Goal: Task Accomplishment & Management: Use online tool/utility

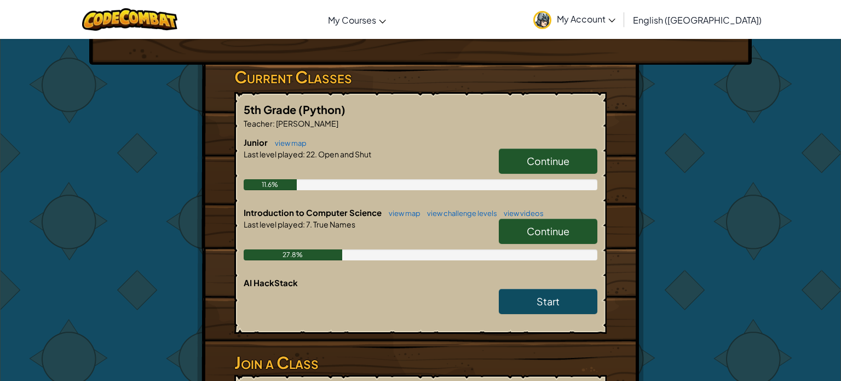
scroll to position [162, 0]
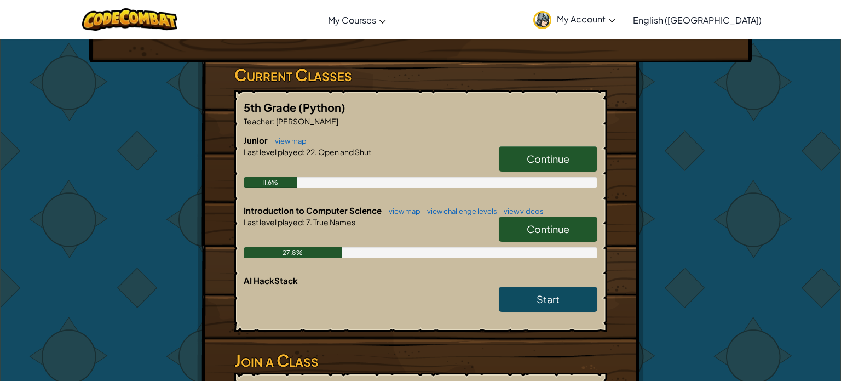
click at [581, 232] on link "Continue" at bounding box center [548, 228] width 99 height 25
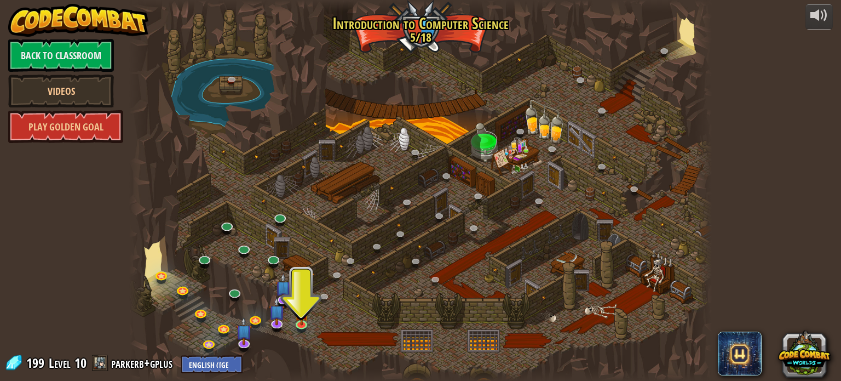
click at [491, 130] on div at bounding box center [420, 190] width 582 height 381
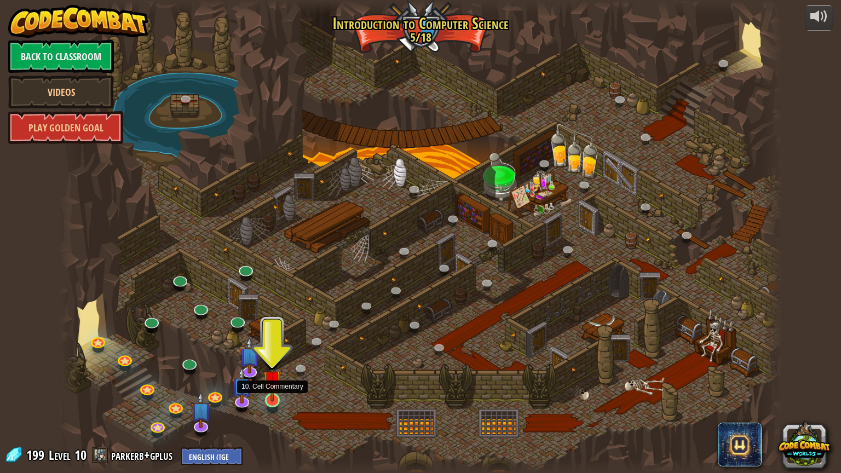
click at [276, 380] on img at bounding box center [272, 380] width 19 height 44
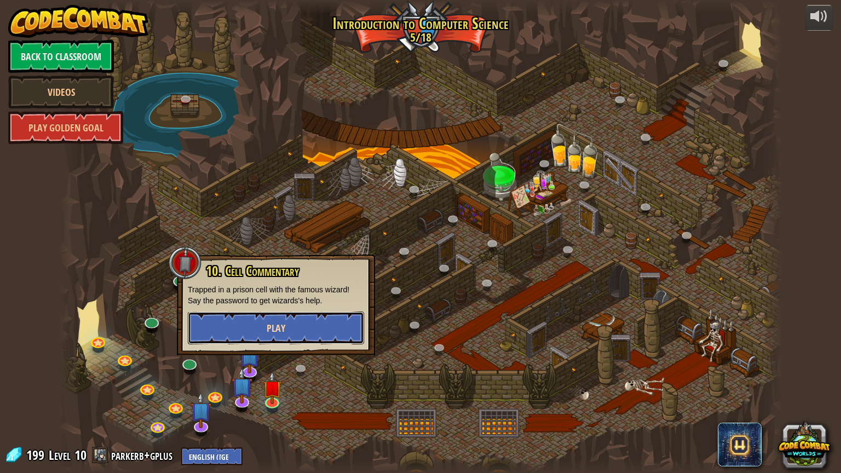
click at [268, 326] on span "Play" at bounding box center [276, 328] width 19 height 14
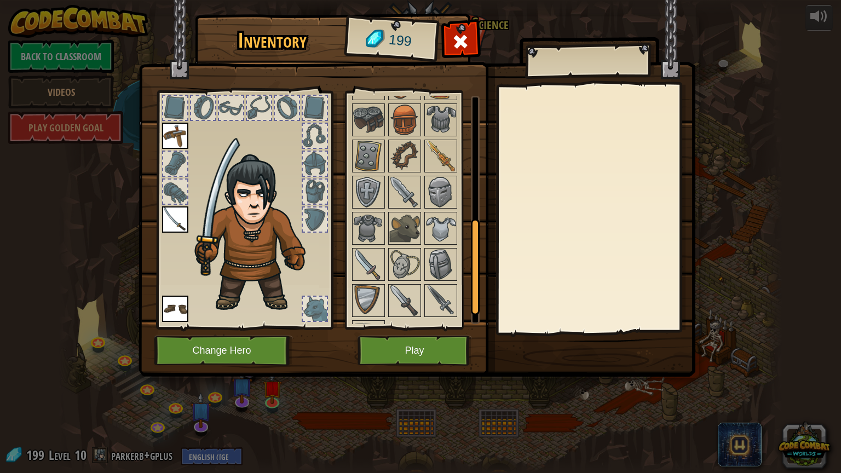
scroll to position [328, 0]
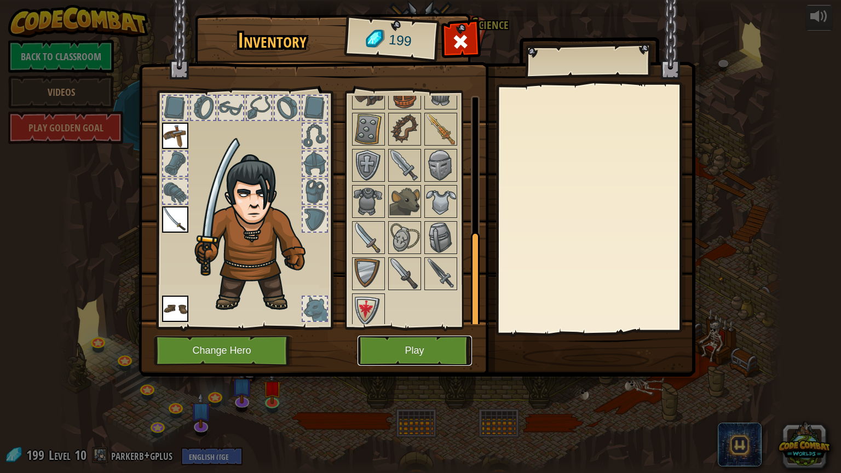
click at [445, 345] on button "Play" at bounding box center [415, 351] width 114 height 30
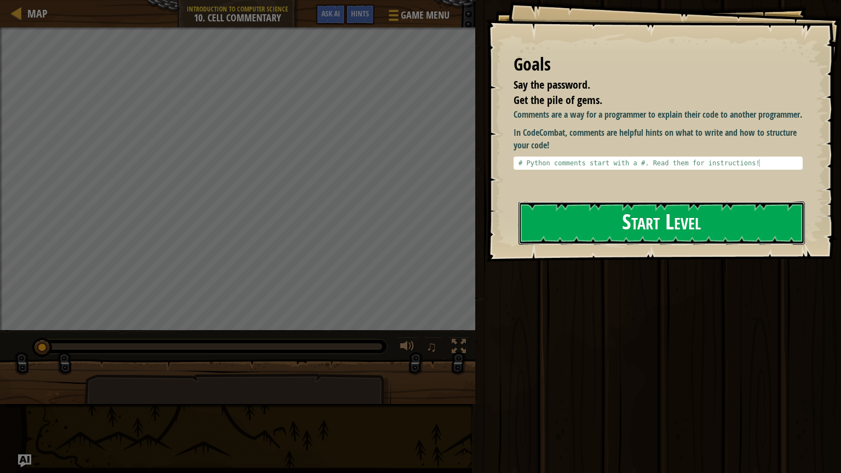
click at [594, 225] on button "Start Level" at bounding box center [662, 223] width 286 height 43
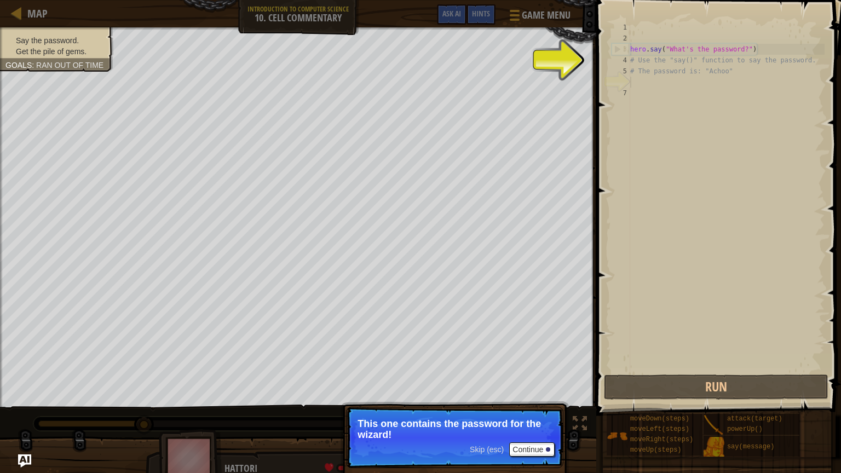
click at [641, 62] on div "hero . say ( "What's the password?" ) # Use the "say()" function to say the pas…" at bounding box center [726, 208] width 197 height 372
type textarea "# Use the "say()" function to say the password."
click at [640, 88] on div "hero . say ( "What's the password?" ) # Use the "say()" function to say the pas…" at bounding box center [726, 208] width 197 height 372
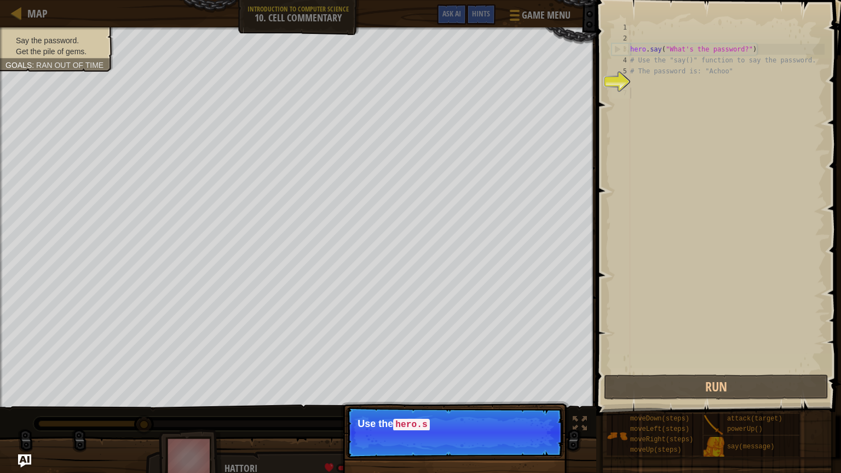
click at [640, 90] on div "hero . say ( "What's the password?" ) # Use the "say()" function to say the pas…" at bounding box center [726, 208] width 197 height 372
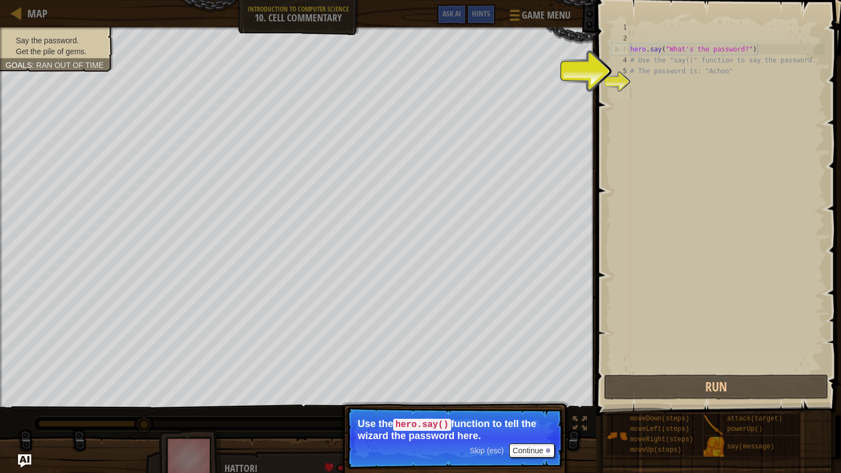
click at [666, 88] on div "hero . say ( "What's the password?" ) # Use the "say()" function to say the pas…" at bounding box center [726, 208] width 197 height 372
click at [516, 380] on button "Continue" at bounding box center [531, 451] width 45 height 14
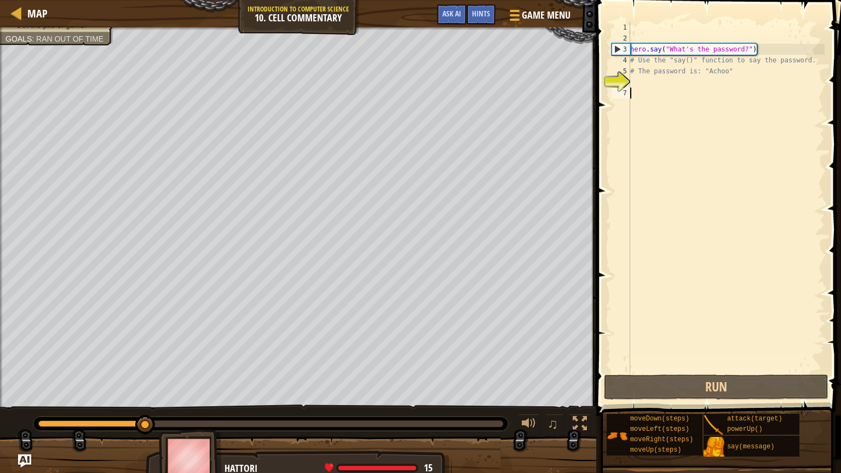
scroll to position [5, 0]
click at [641, 85] on div "hero . say ( "What's the password?" ) # Use the "say()" function to say the pas…" at bounding box center [726, 208] width 197 height 372
click at [641, 97] on div "hero . say ( "What's the password?" ) # Use the "say()" function to say the pas…" at bounding box center [726, 208] width 197 height 372
click at [640, 88] on div "hero . say ( "What's the password?" ) # Use the "say()" function to say the pas…" at bounding box center [726, 208] width 197 height 372
click at [639, 82] on div "hero . say ( "What's the password?" ) # Use the "say()" function to say the pas…" at bounding box center [726, 208] width 197 height 372
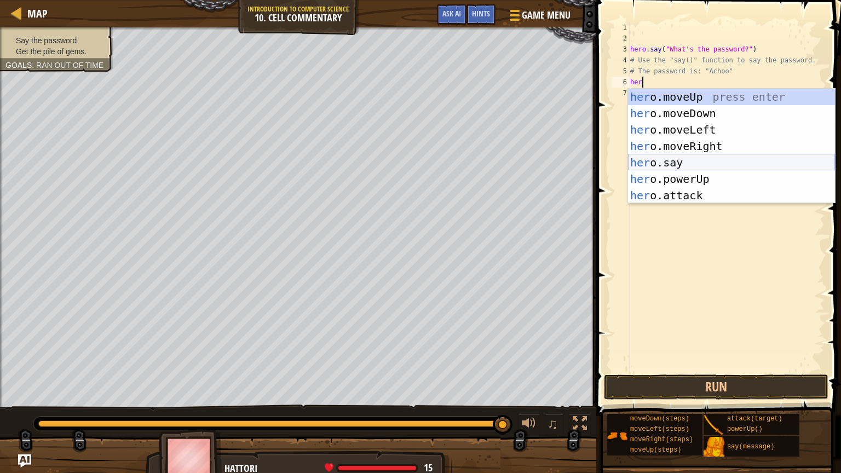
click at [677, 160] on div "her o.moveUp press enter her o.moveDown press enter her o.moveLeft press enter …" at bounding box center [731, 163] width 207 height 148
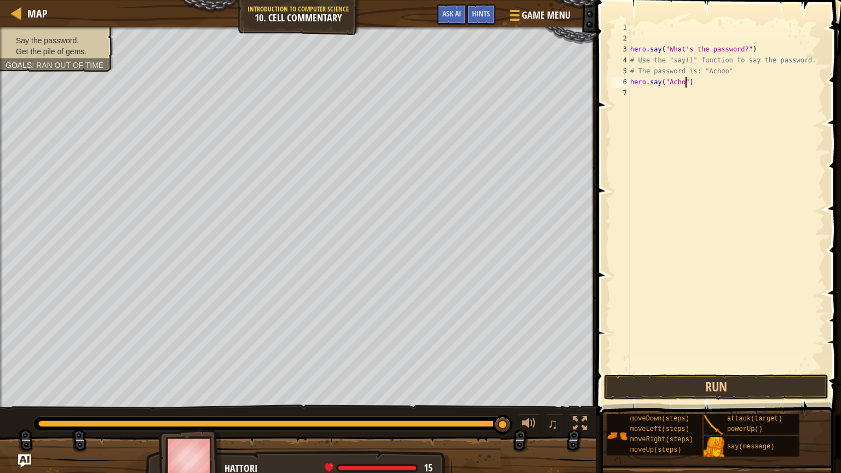
scroll to position [5, 4]
type textarea "hero.say("Achoo")"
click at [718, 380] on button "Run" at bounding box center [716, 387] width 225 height 25
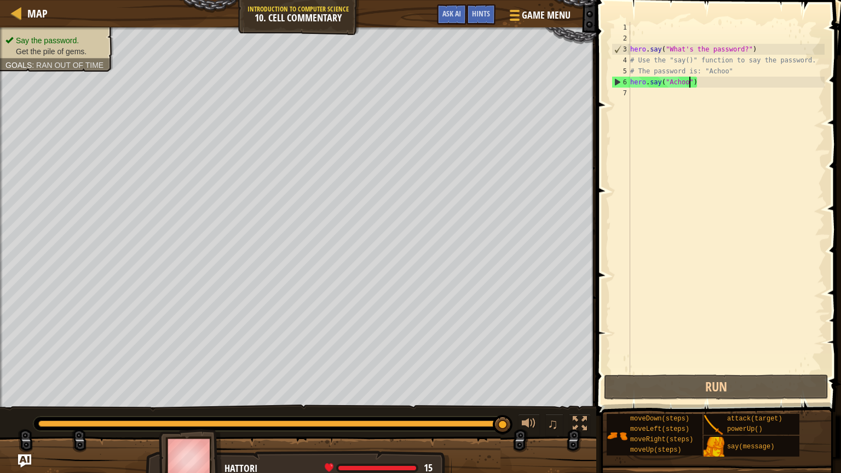
click at [636, 91] on div "hero . say ( "What's the password?" ) # Use the "say()" function to say the pas…" at bounding box center [726, 208] width 197 height 372
type textarea "n"
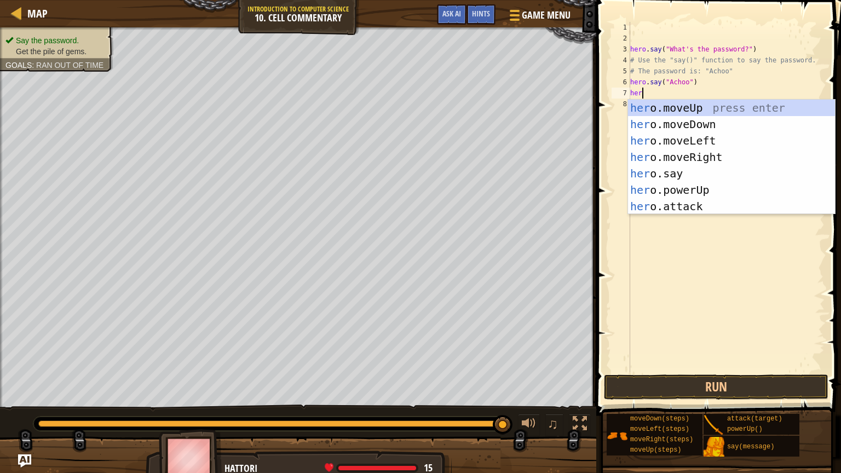
type textarea "her"
click at [643, 109] on div "her o.moveUp press enter her o.moveDown press enter her o.moveLeft press enter …" at bounding box center [731, 174] width 207 height 148
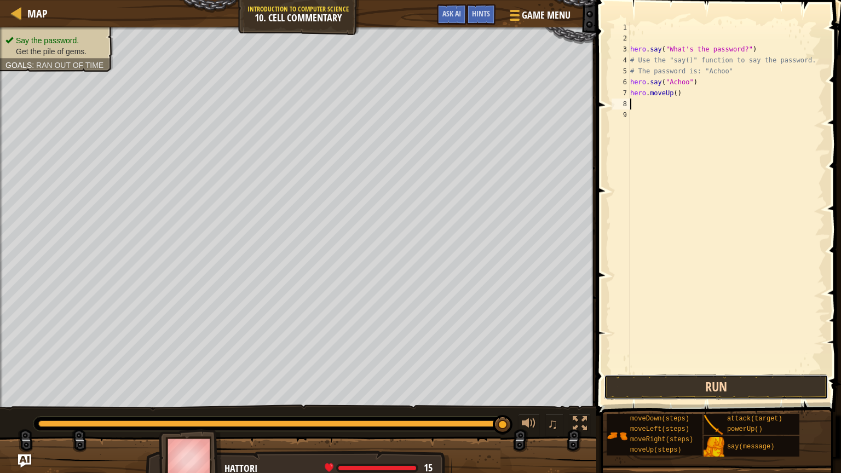
click at [802, 379] on button "Run" at bounding box center [716, 387] width 225 height 25
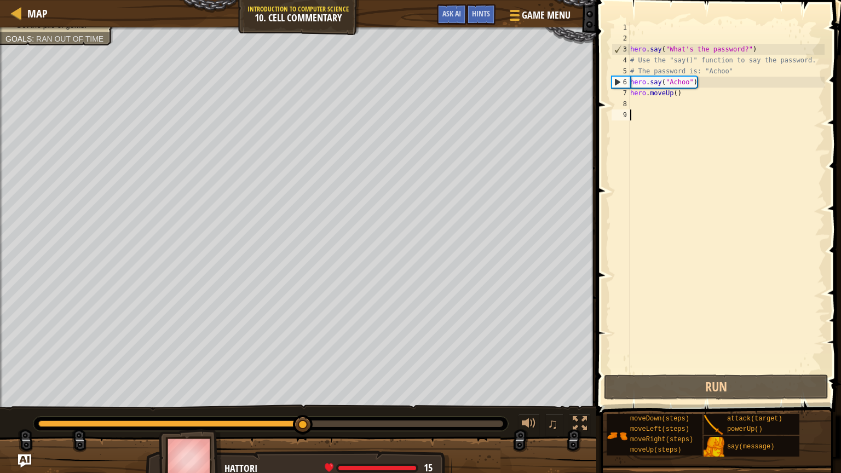
click at [645, 120] on div "hero . say ( "What's the password?" ) # Use the "say()" function to say the pas…" at bounding box center [726, 208] width 197 height 372
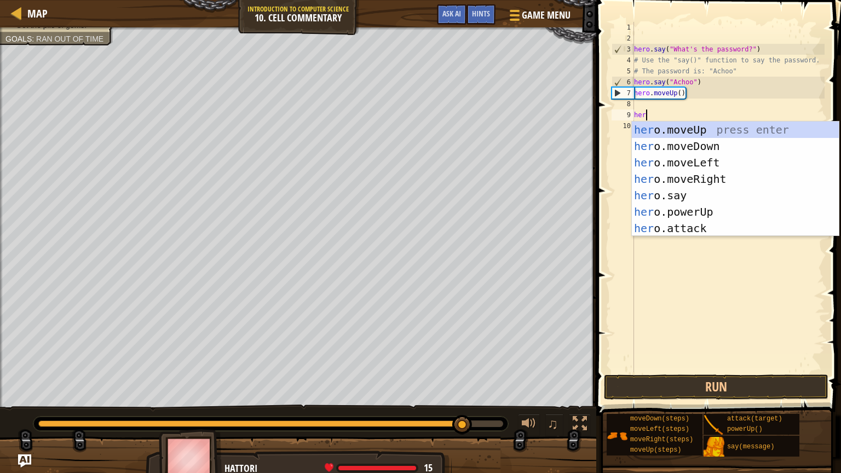
type textarea "hero"
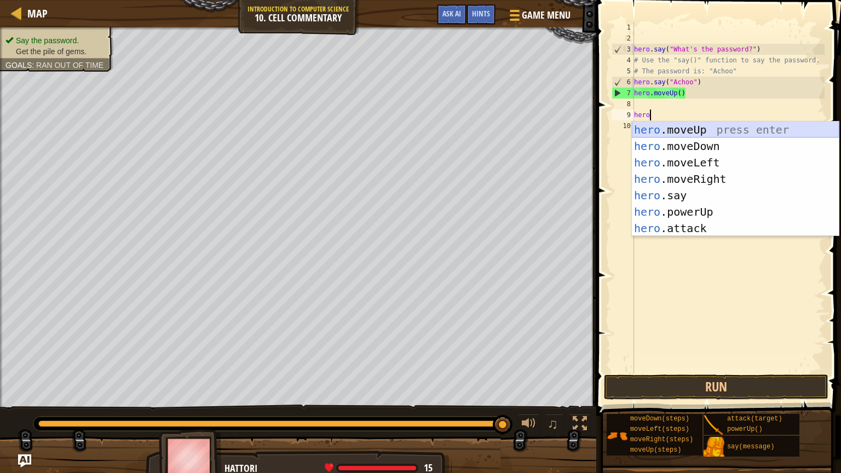
click at [648, 131] on div "hero .moveUp press enter hero .moveDown press enter hero .moveLeft press enter …" at bounding box center [735, 196] width 207 height 148
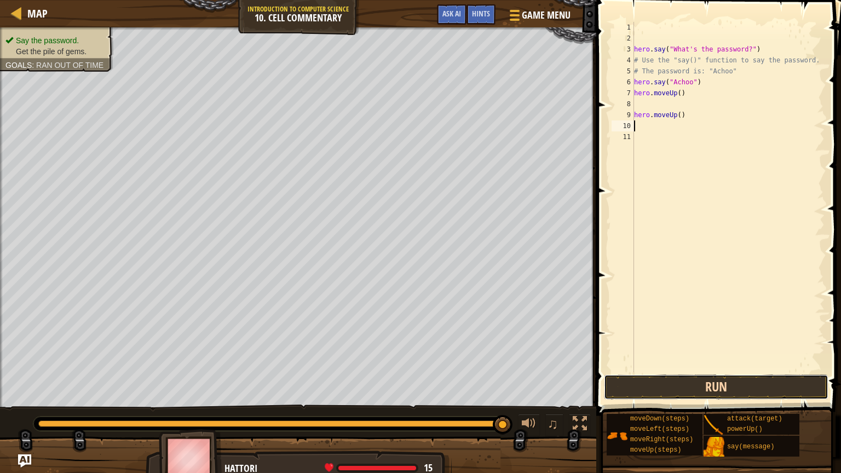
click at [764, 380] on button "Run" at bounding box center [716, 387] width 225 height 25
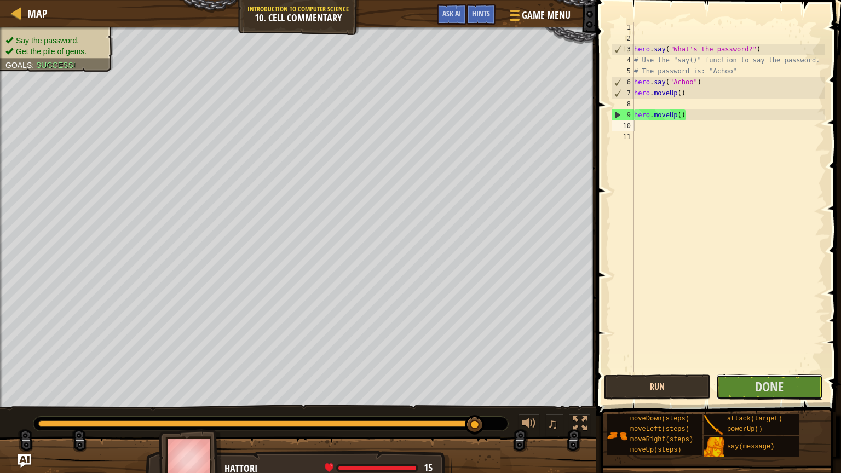
click at [764, 380] on span "Done" at bounding box center [769, 387] width 28 height 18
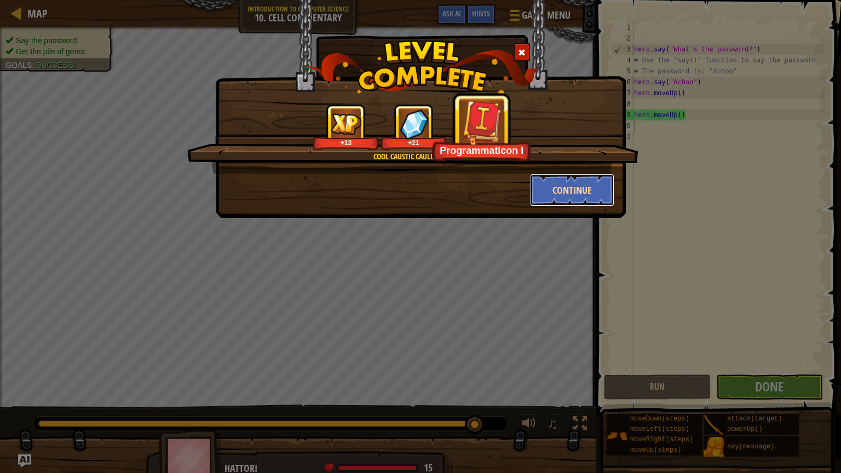
click at [597, 200] on button "Continue" at bounding box center [572, 190] width 85 height 33
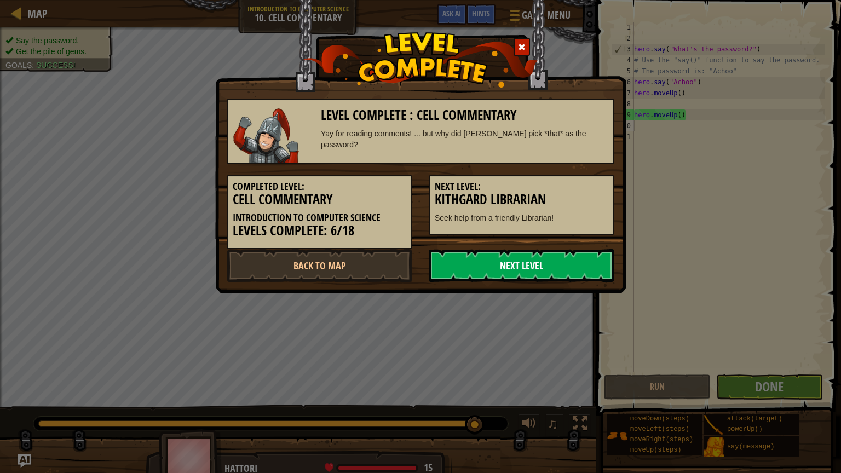
click at [597, 260] on link "Next Level" at bounding box center [522, 265] width 186 height 33
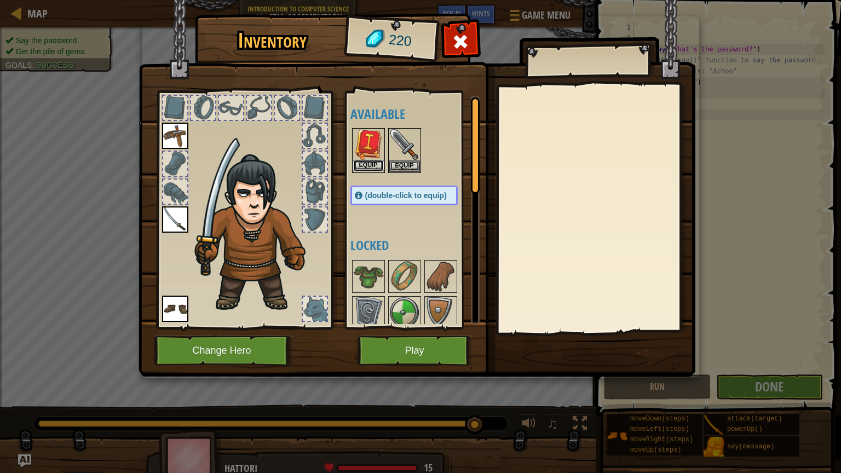
click at [376, 165] on button "Equip" at bounding box center [368, 165] width 31 height 11
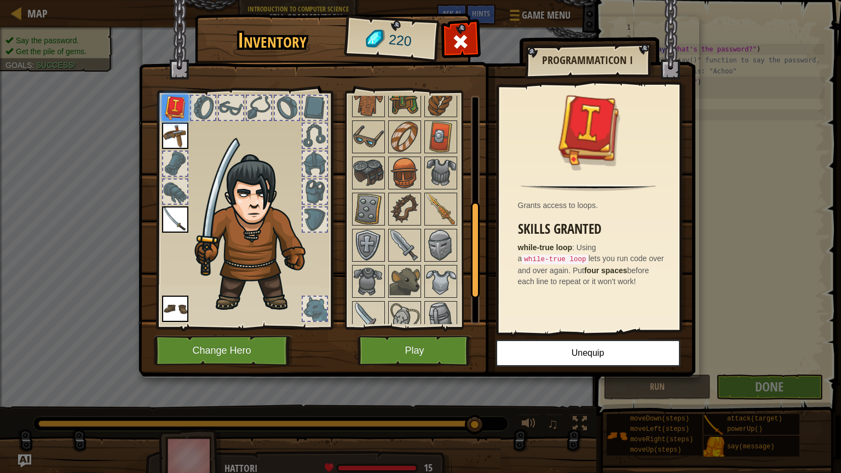
scroll to position [272, 0]
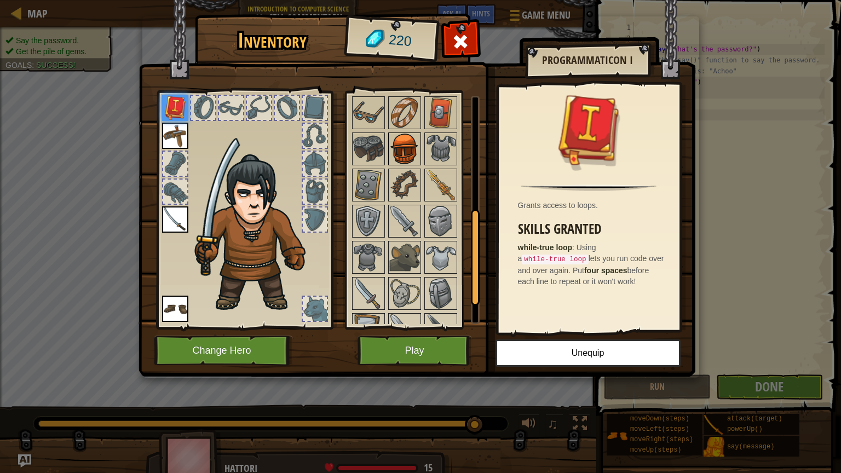
click at [407, 161] on img at bounding box center [404, 149] width 31 height 31
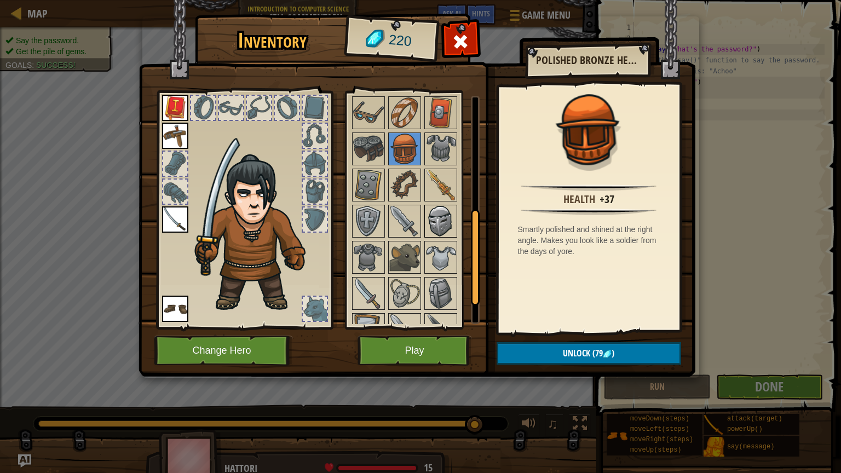
click at [434, 224] on img at bounding box center [440, 221] width 31 height 31
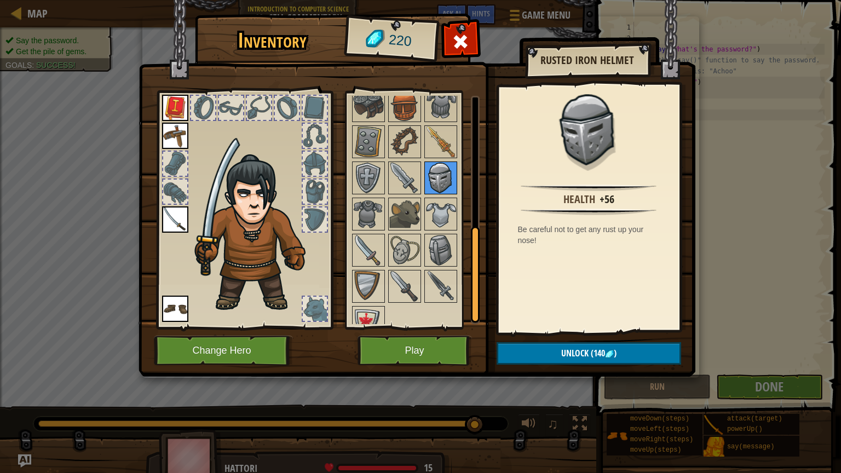
scroll to position [317, 0]
click at [437, 242] on img at bounding box center [440, 248] width 31 height 31
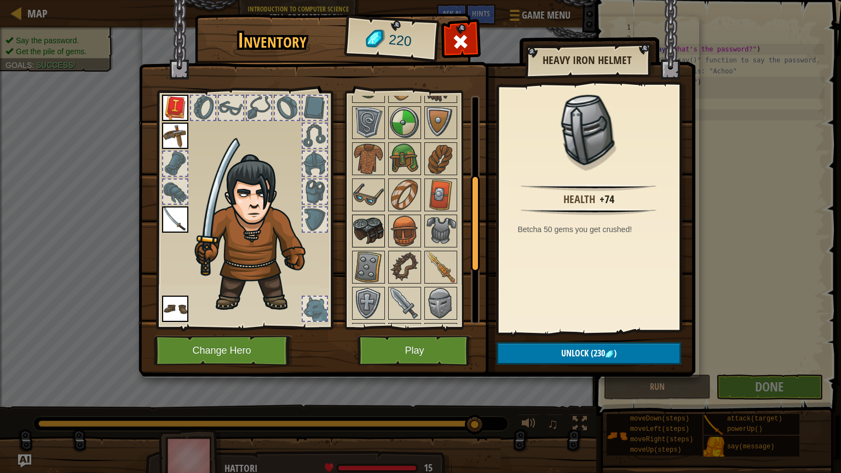
scroll to position [189, 0]
click at [375, 188] on img at bounding box center [368, 196] width 31 height 31
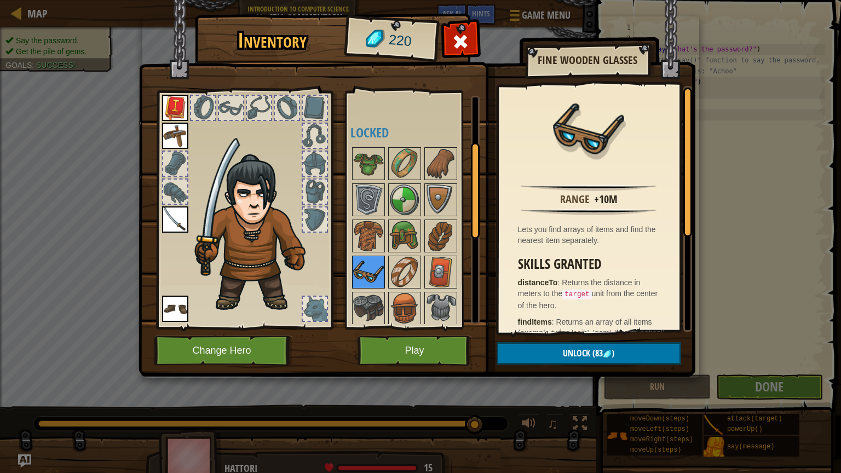
scroll to position [109, 0]
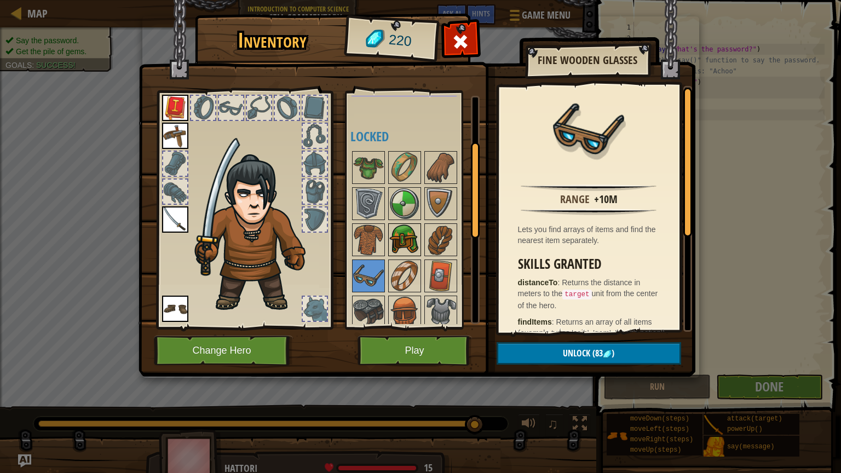
click at [397, 241] on img at bounding box center [404, 240] width 31 height 31
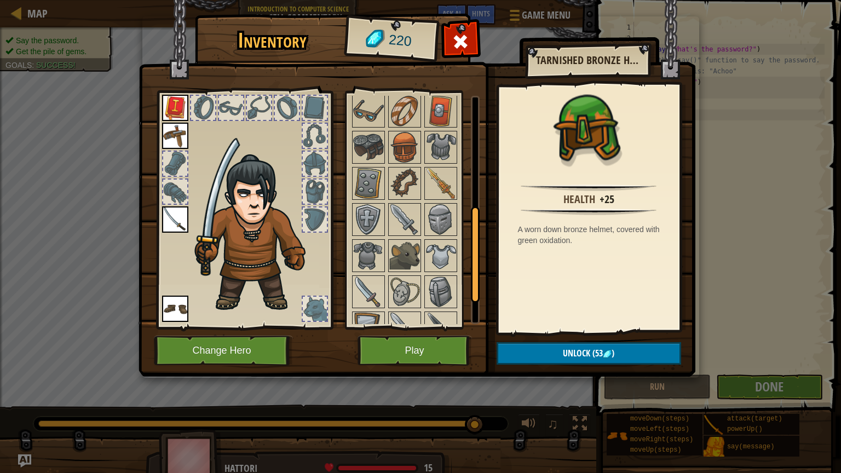
scroll to position [283, 0]
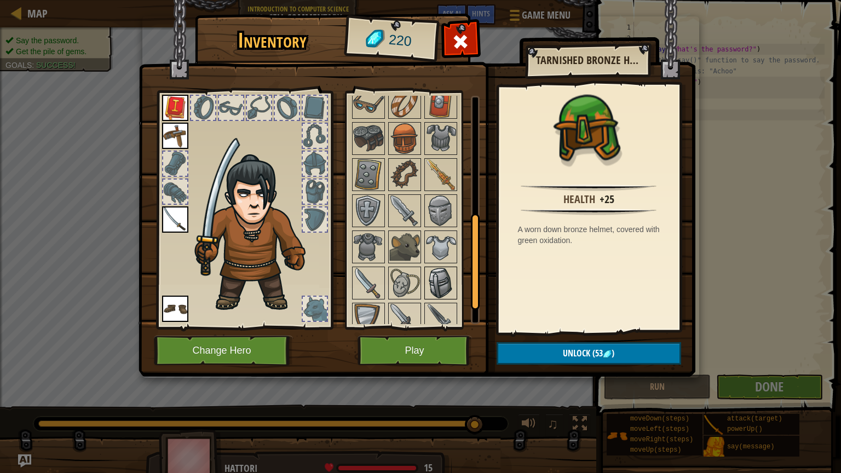
click at [432, 278] on img at bounding box center [440, 283] width 31 height 31
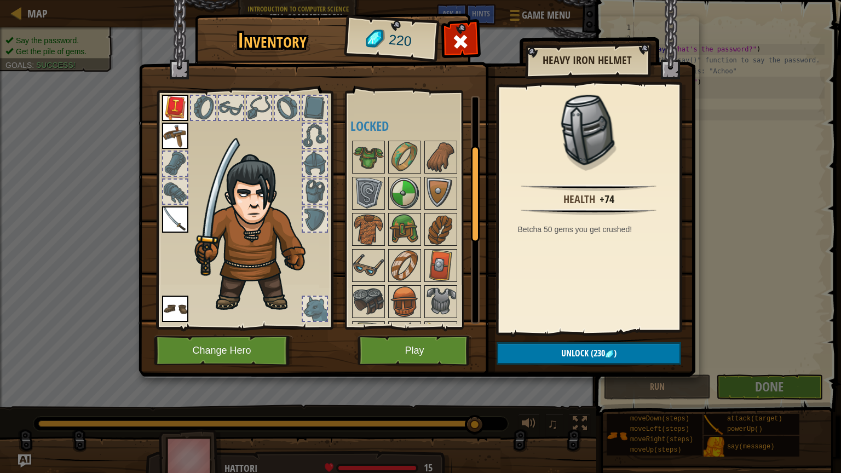
scroll to position [122, 0]
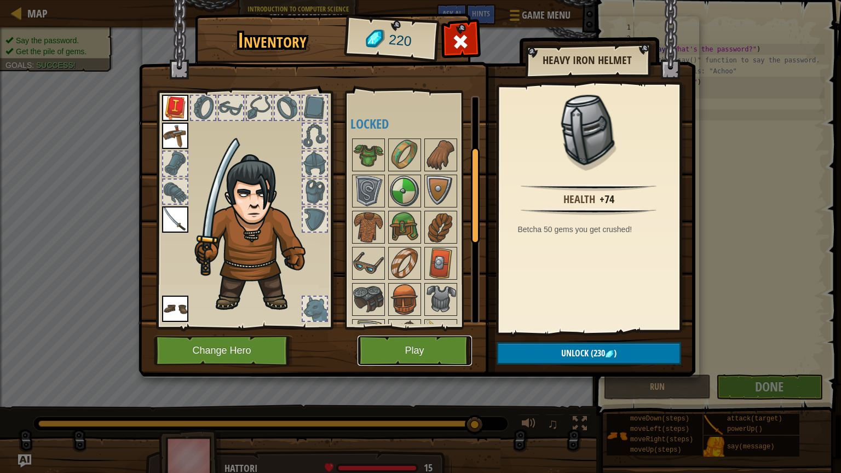
click at [438, 344] on button "Play" at bounding box center [415, 351] width 114 height 30
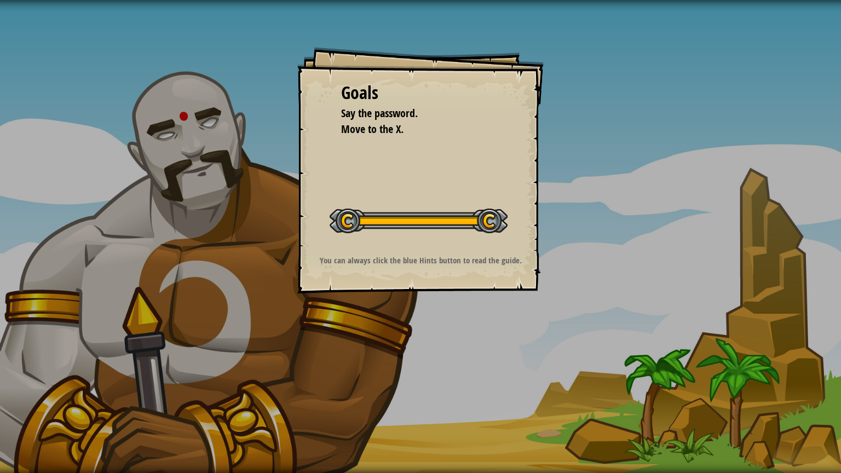
click at [434, 340] on span "♫" at bounding box center [431, 346] width 11 height 16
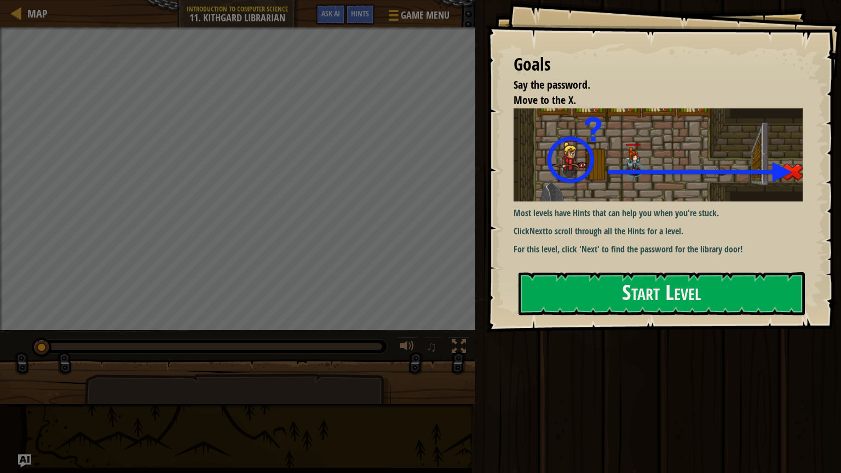
click at [555, 193] on img at bounding box center [658, 154] width 289 height 93
click at [585, 290] on button "Start Level" at bounding box center [662, 293] width 286 height 43
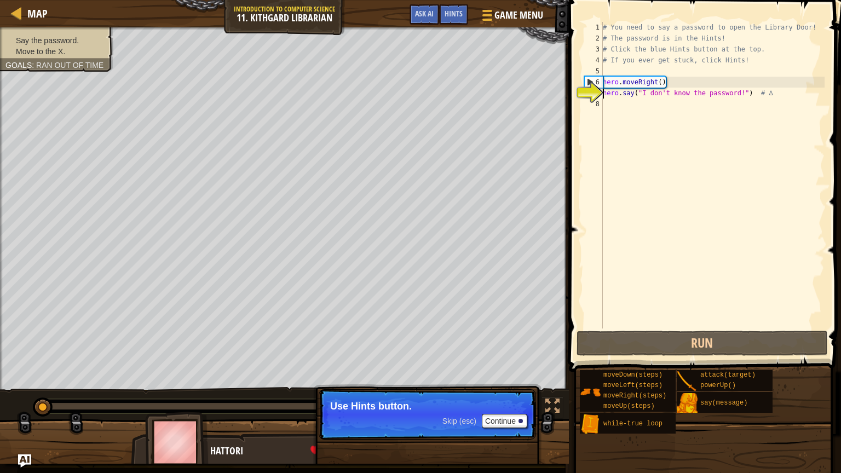
click at [636, 106] on div "# You need to say a password to open the Library Door! # The password is in the…" at bounding box center [713, 186] width 224 height 329
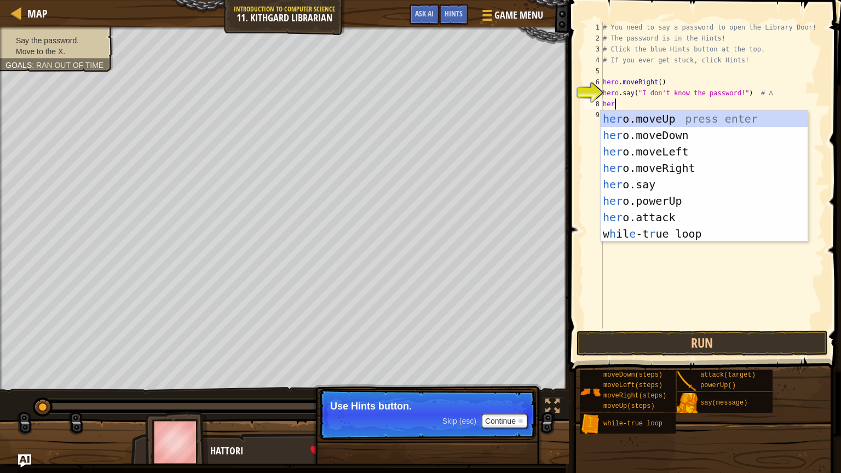
scroll to position [5, 0]
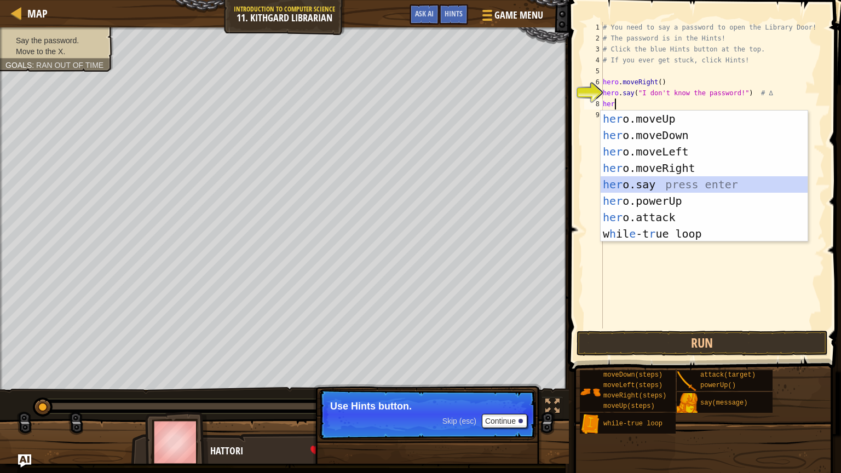
click at [626, 185] on div "her o.moveUp press enter her o.moveDown press enter her o.moveLeft press enter …" at bounding box center [704, 193] width 207 height 164
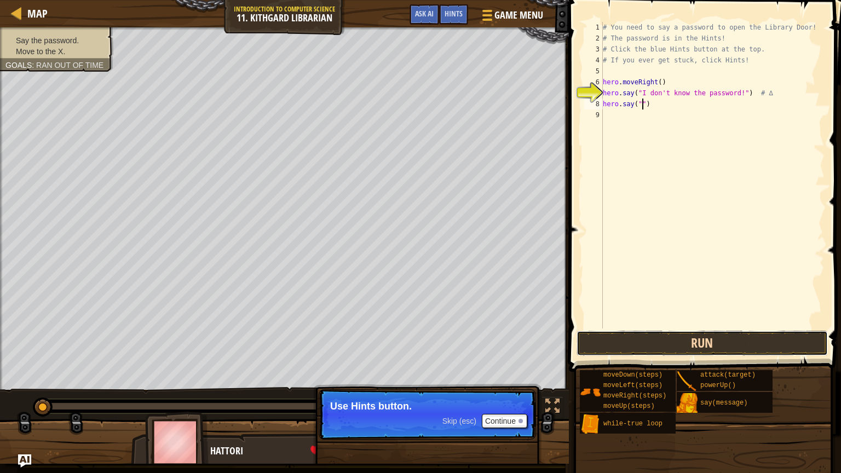
click at [766, 341] on button "Run" at bounding box center [702, 343] width 251 height 25
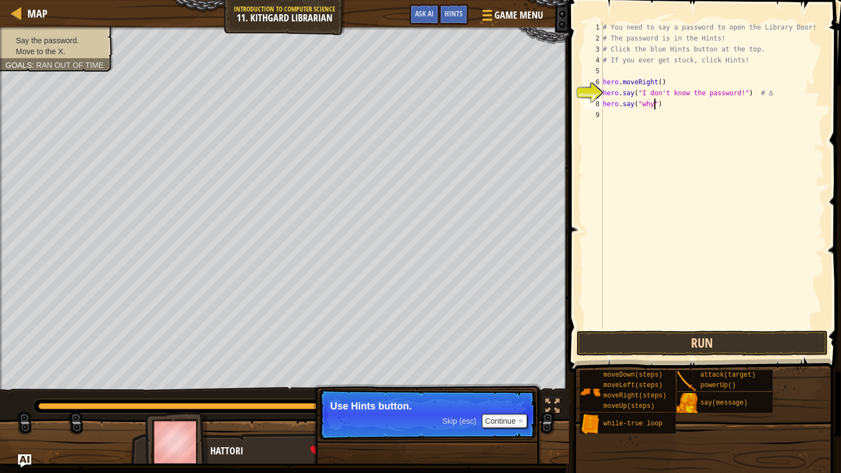
scroll to position [5, 4]
click at [733, 344] on button "Run" at bounding box center [702, 343] width 251 height 25
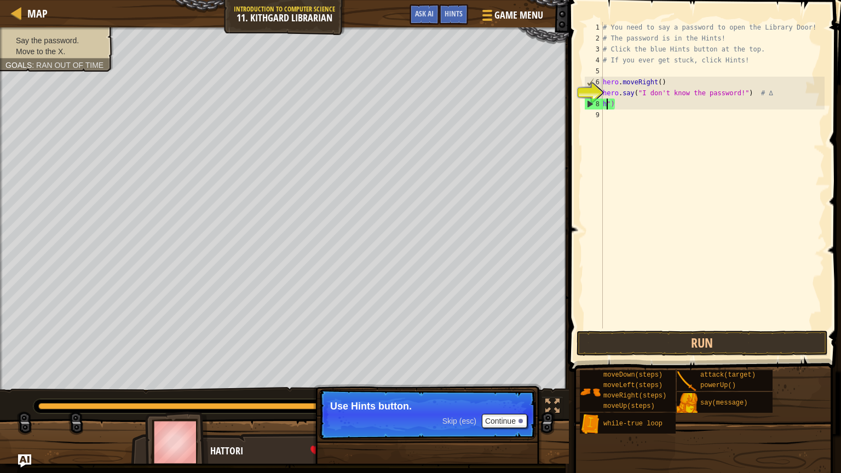
scroll to position [5, 0]
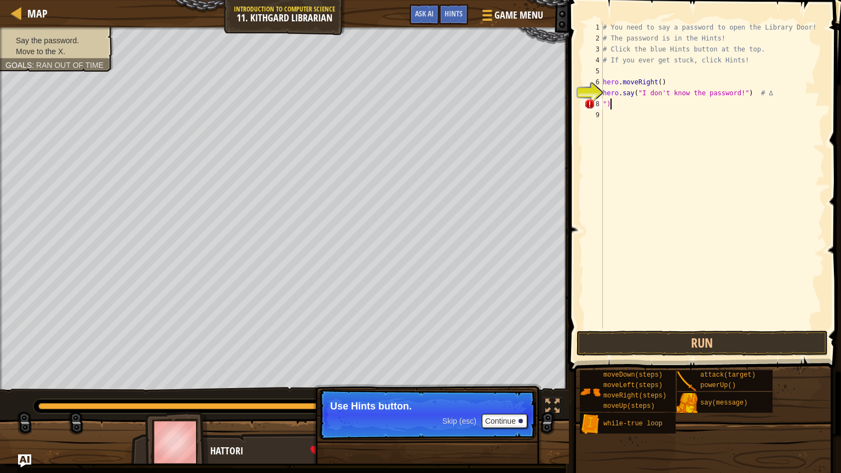
click at [706, 102] on div "# You need to say a password to open the Library Door! # The password is in the…" at bounding box center [713, 186] width 224 height 329
type textarea """
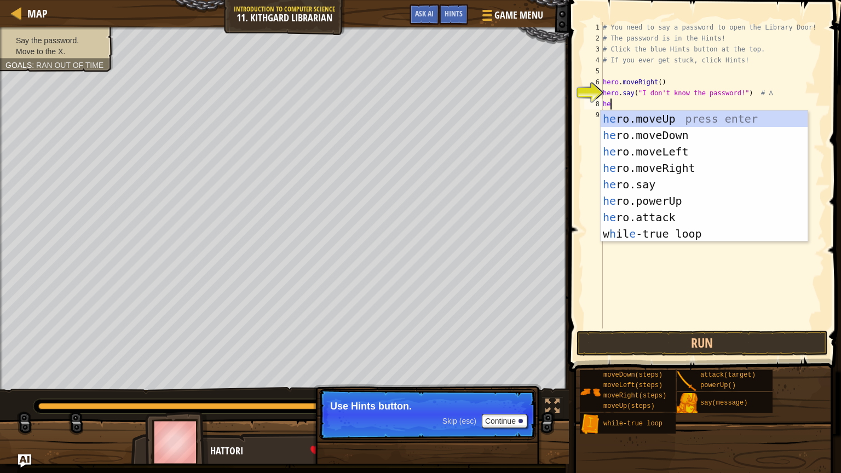
type textarea "her"
click at [714, 206] on div "her o.moveUp press enter her o.moveDown press enter her o.moveLeft press enter …" at bounding box center [704, 193] width 207 height 164
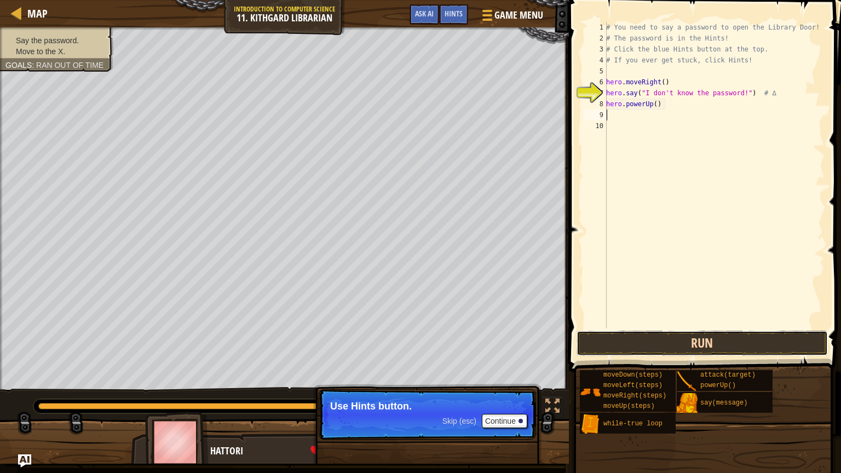
click at [749, 347] on button "Run" at bounding box center [702, 343] width 251 height 25
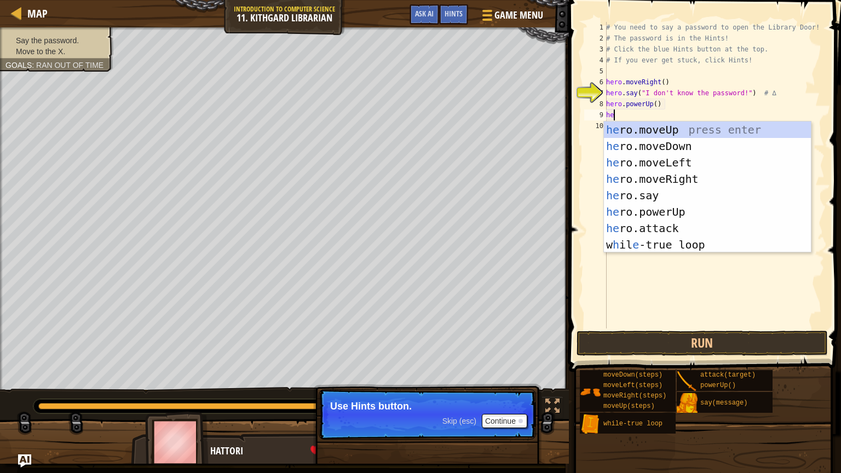
type textarea "her"
click at [688, 182] on div "her o.moveUp press enter her o.moveDown press enter her o.moveLeft press enter …" at bounding box center [707, 204] width 207 height 164
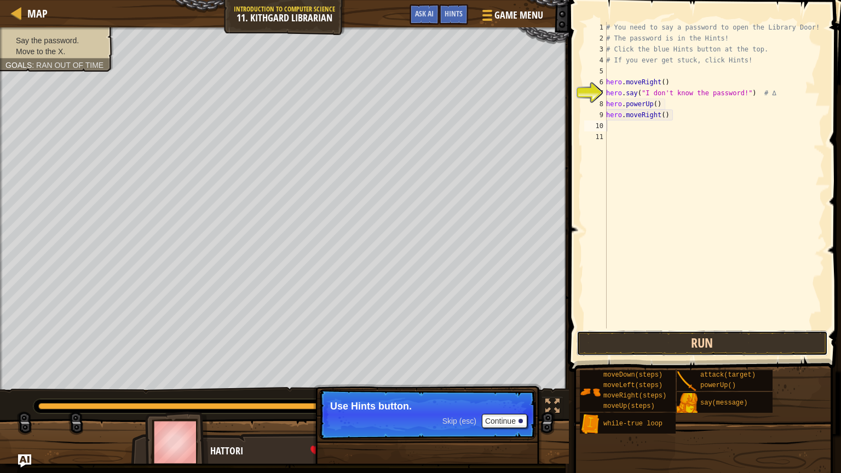
click at [720, 338] on button "Run" at bounding box center [702, 343] width 251 height 25
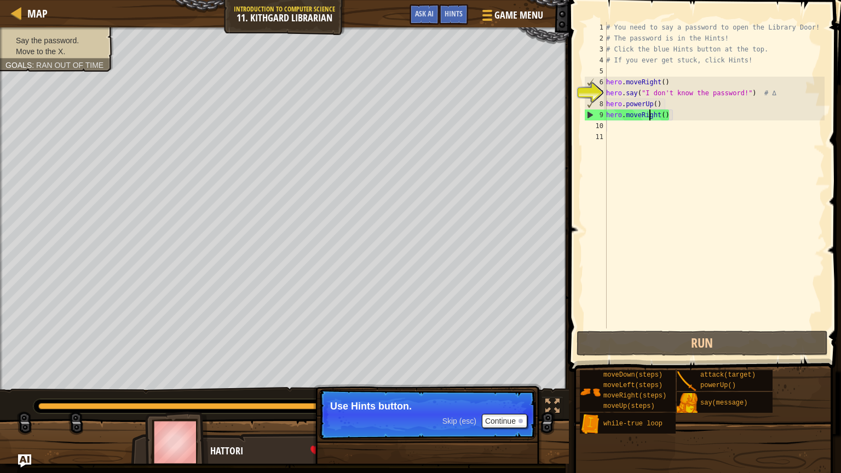
click at [651, 112] on div "# You need to say a password to open the Library Door! # The password is in the…" at bounding box center [714, 186] width 221 height 329
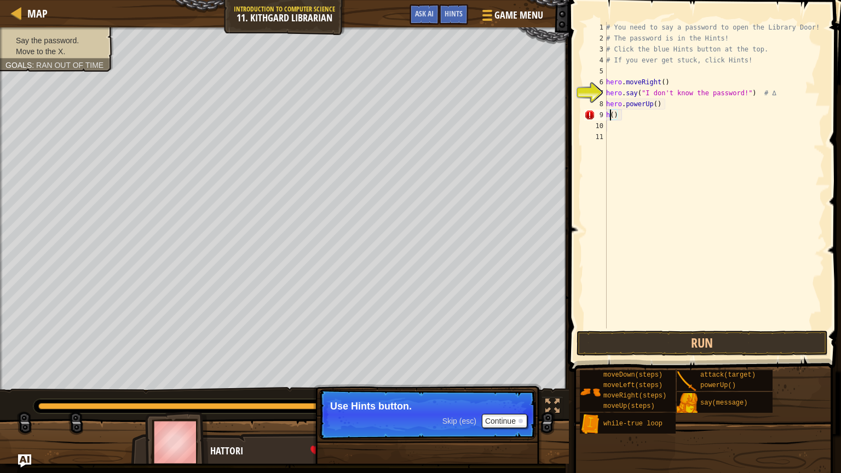
type textarea "()"
click at [705, 129] on div "# You need to say a password to open the Library Door! # The password is in the…" at bounding box center [714, 186] width 221 height 329
click at [699, 128] on div "# You need to say a password to open the Library Door! # The password is in the…" at bounding box center [714, 186] width 221 height 329
click at [695, 123] on div "# You need to say a password to open the Library Door! # The password is in the…" at bounding box center [714, 186] width 221 height 329
click at [612, 119] on div "# You need to say a password to open the Library Door! # The password is in the…" at bounding box center [714, 186] width 221 height 329
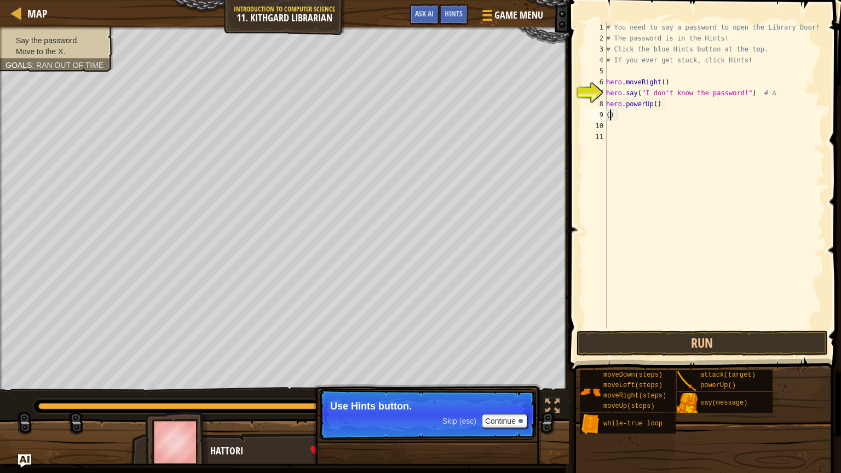
click at [612, 119] on div "# You need to say a password to open the Library Door! # The password is in the…" at bounding box center [714, 186] width 221 height 329
type textarea ")"
click at [612, 110] on div "# You need to say a password to open the Library Door! # The password is in the…" at bounding box center [714, 186] width 221 height 329
click at [662, 104] on div "# You need to say a password to open the Library Door! # The password is in the…" at bounding box center [714, 186] width 221 height 329
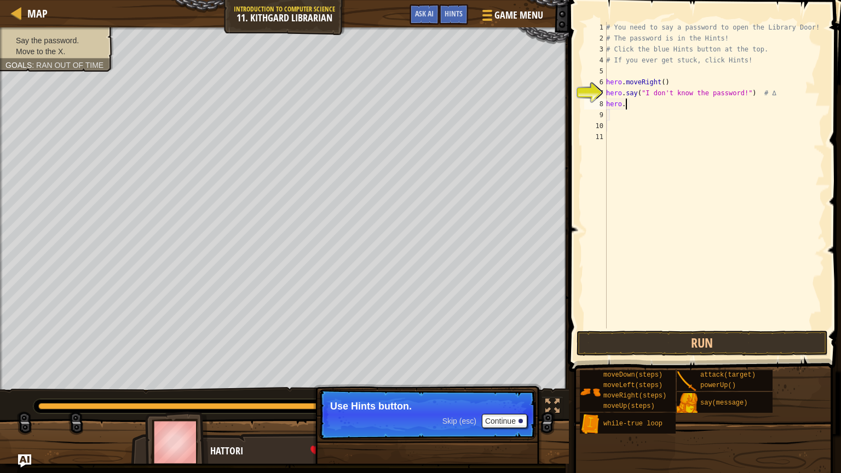
type textarea "h"
click at [744, 94] on div "# You need to say a password to open the Library Door! # The password is in the…" at bounding box center [714, 186] width 221 height 329
click at [504, 380] on button "Continue" at bounding box center [504, 421] width 45 height 14
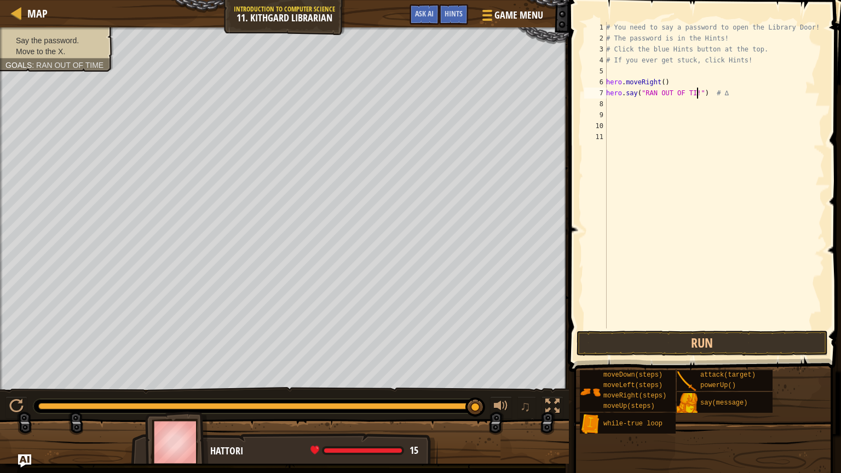
scroll to position [5, 8]
type textarea "hero.say("RAN OUT OF TIME!") # ∆"
click at [657, 332] on button "Run" at bounding box center [702, 343] width 251 height 25
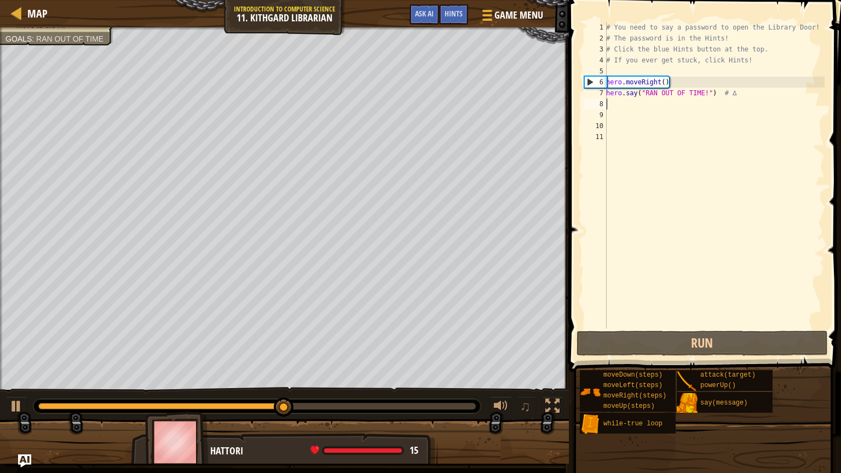
click at [610, 104] on div "# You need to say a password to open the Library Door! # The password is in the…" at bounding box center [714, 186] width 221 height 329
type textarea "h"
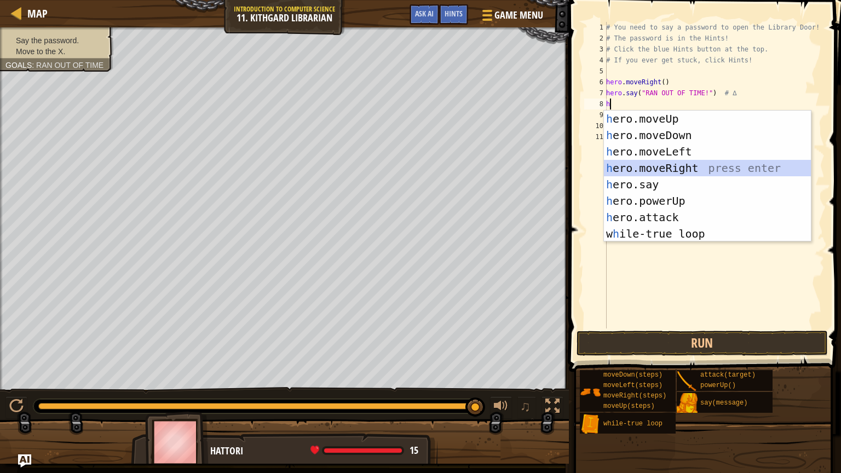
click at [636, 164] on div "h ero.moveUp press enter h ero.moveDown press enter h ero.moveLeft press enter …" at bounding box center [707, 193] width 207 height 164
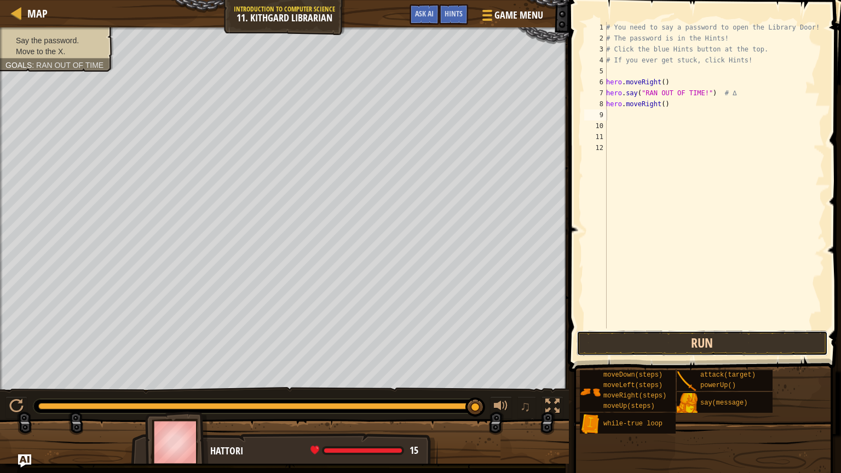
click at [607, 337] on button "Run" at bounding box center [702, 343] width 251 height 25
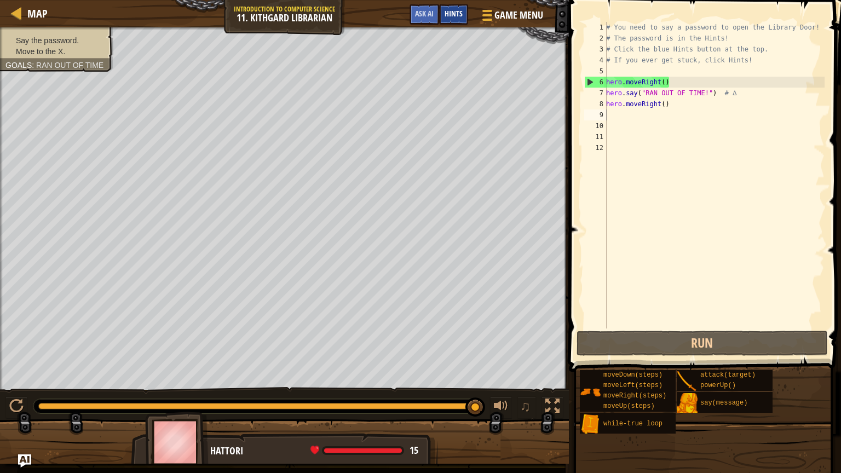
click at [454, 12] on span "Hints" at bounding box center [454, 13] width 18 height 10
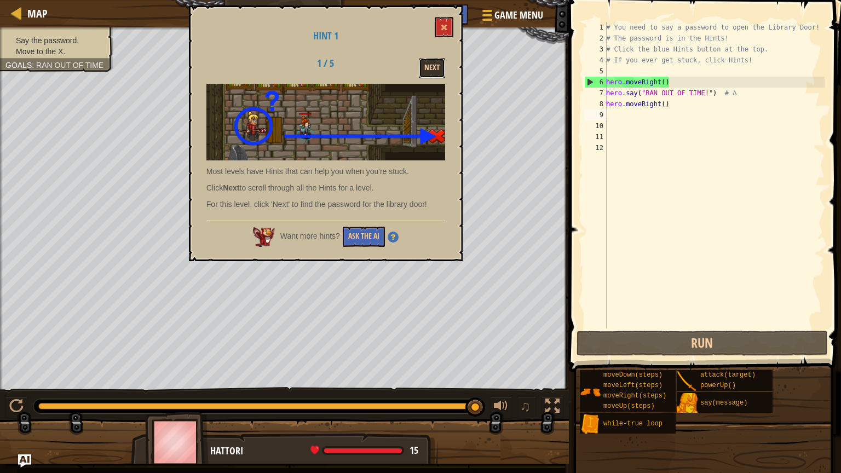
click at [432, 65] on button "Next" at bounding box center [432, 68] width 26 height 20
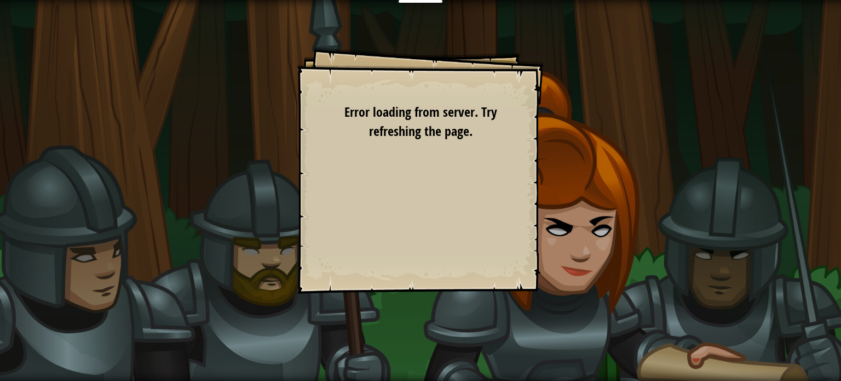
click at [595, 285] on div "Goals Start Level Error loading from server. Try refreshing the page. You'll ne…" at bounding box center [420, 190] width 841 height 381
